Goal: Book appointment/travel/reservation

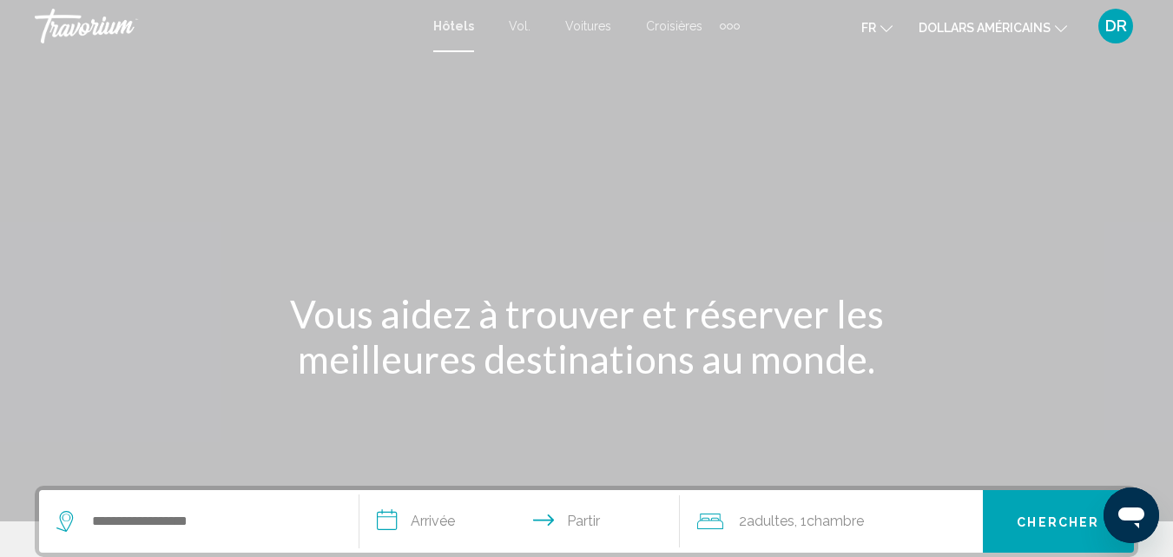
click at [728, 22] on div "Éléments de navigation supplémentaires" at bounding box center [730, 26] width 20 height 26
click at [840, 30] on div "fr Anglais Espagnol Français italien Portugais russe dollars américains USD ($)…" at bounding box center [947, 26] width 381 height 36
click at [448, 24] on font "Hôtels" at bounding box center [453, 26] width 41 height 14
click at [1125, 25] on font "DR" at bounding box center [1116, 25] width 22 height 18
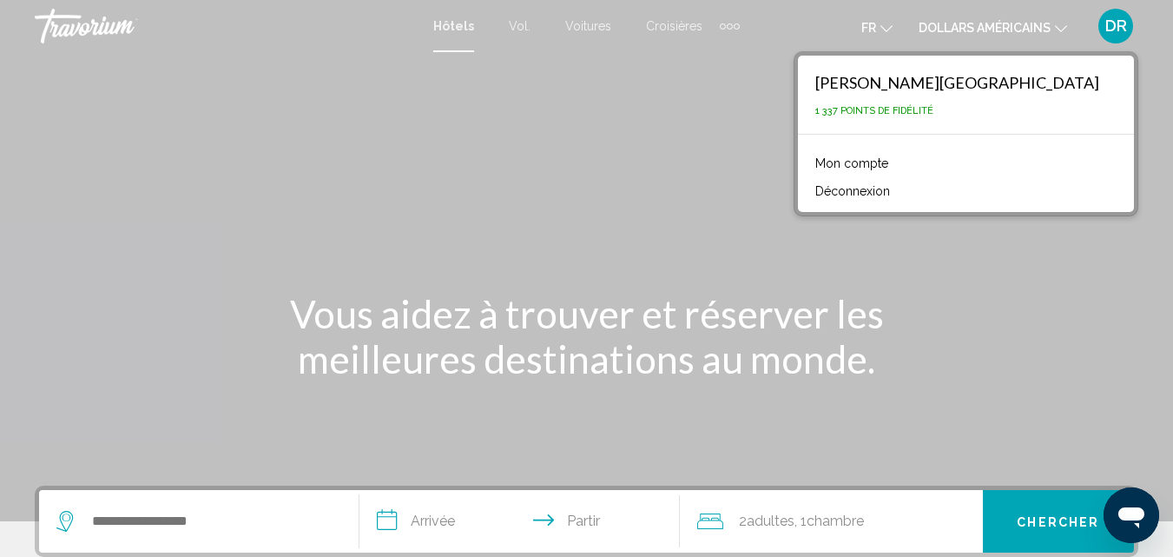
click at [888, 167] on font "Mon compte" at bounding box center [851, 163] width 73 height 14
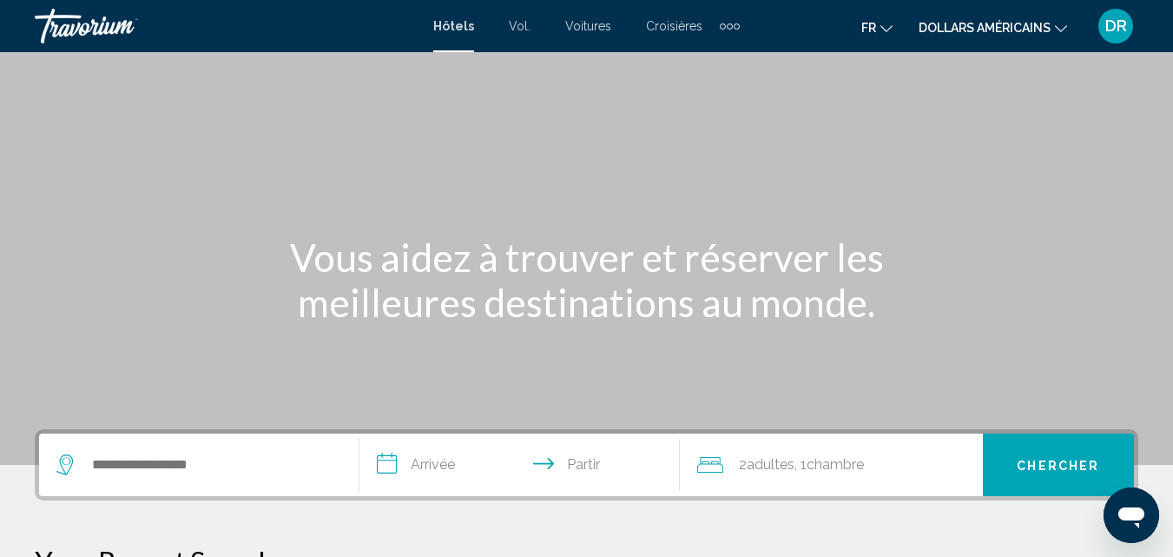
scroll to position [87, 0]
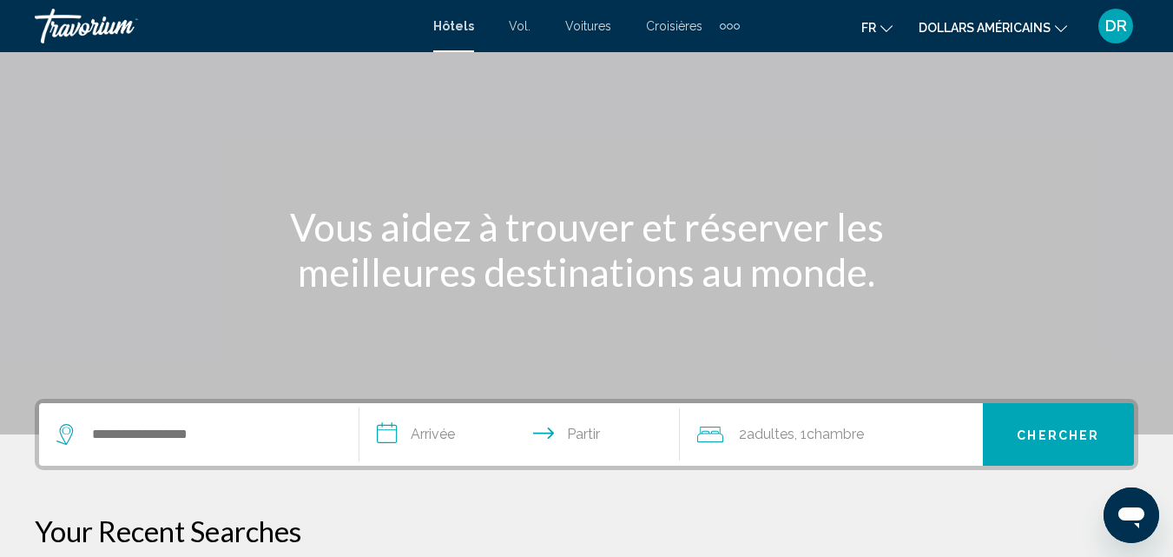
click at [178, 448] on div "Widget de recherche" at bounding box center [198, 434] width 285 height 63
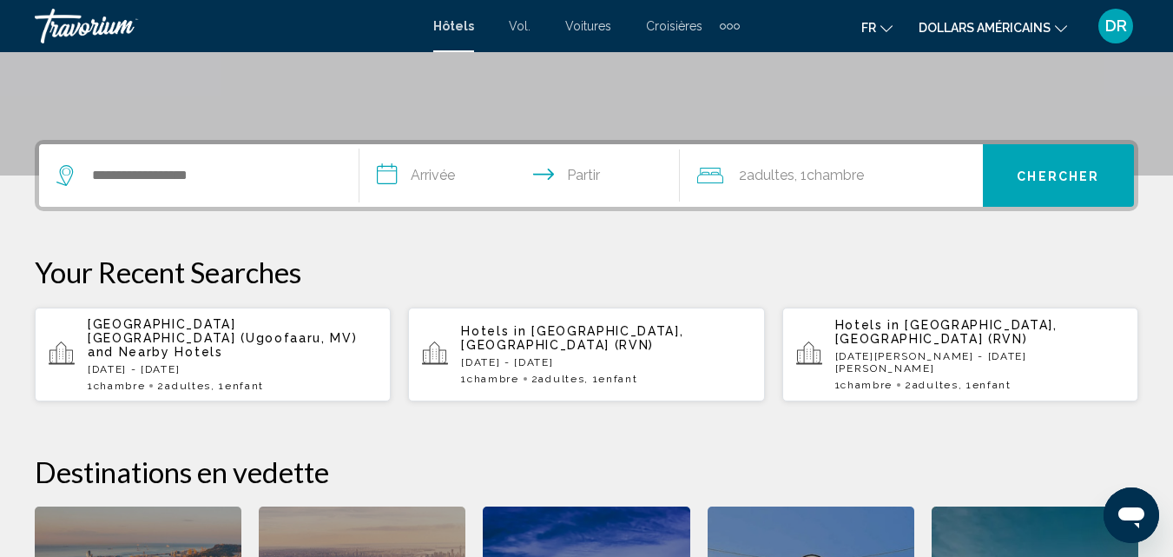
scroll to position [429, 0]
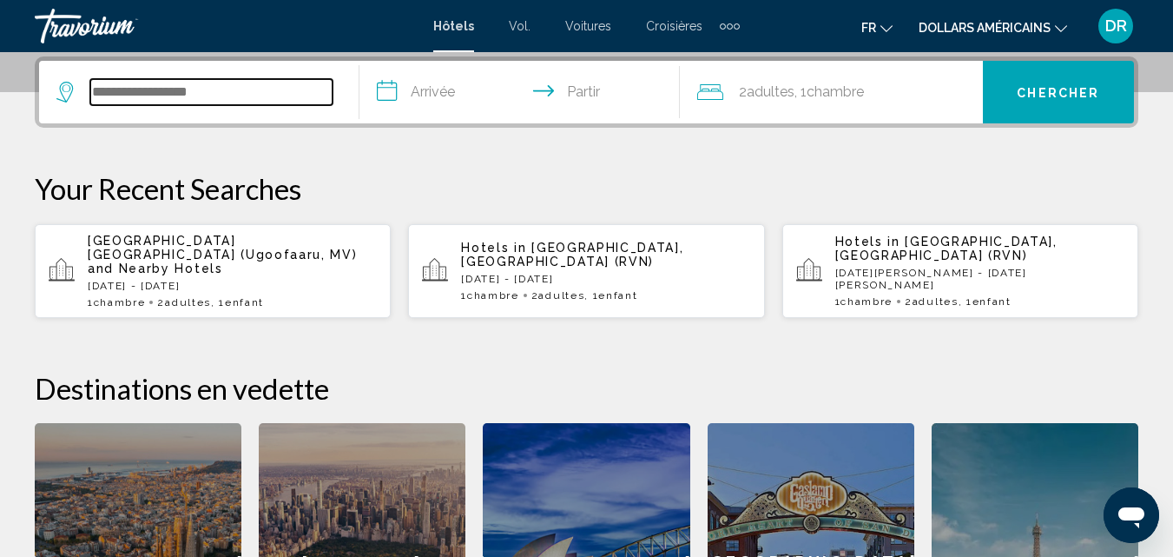
click at [181, 84] on input "Widget de recherche" at bounding box center [211, 92] width 242 height 26
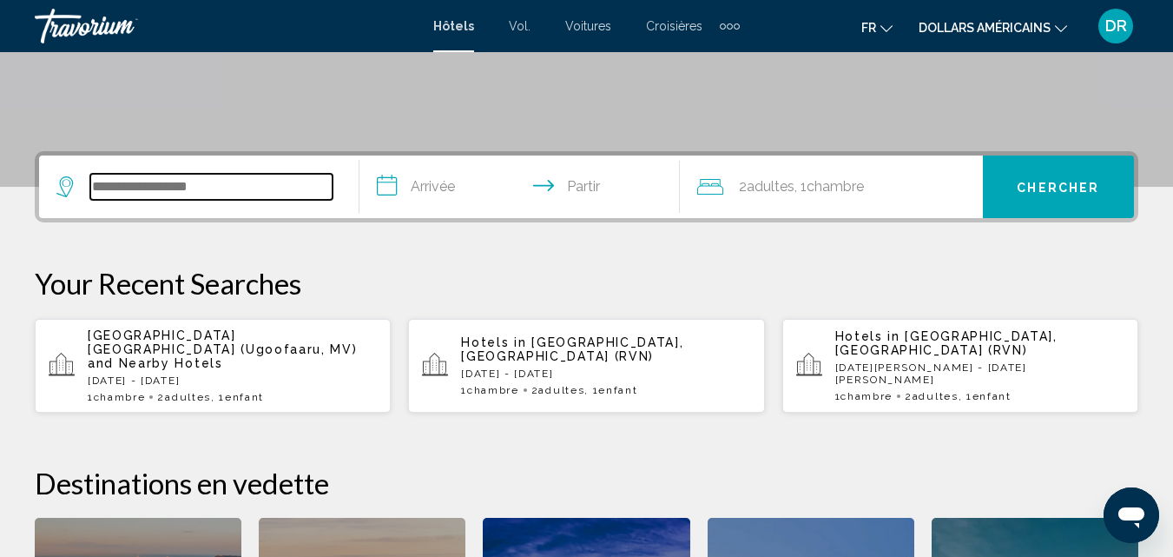
scroll to position [0, 0]
